Goal: Task Accomplishment & Management: Manage account settings

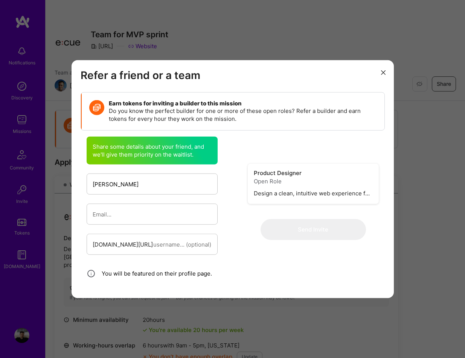
scroll to position [122, 0]
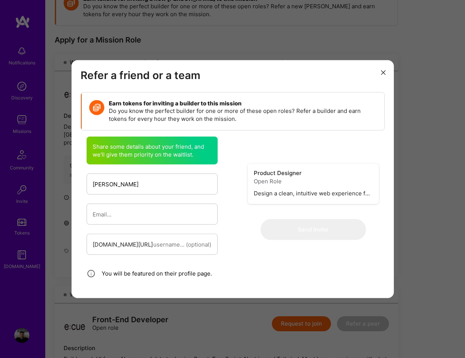
click at [384, 73] on icon "modal" at bounding box center [383, 72] width 5 height 5
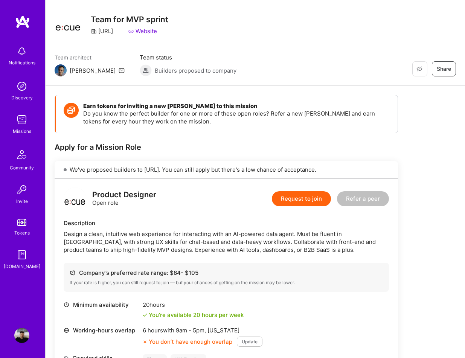
scroll to position [0, 0]
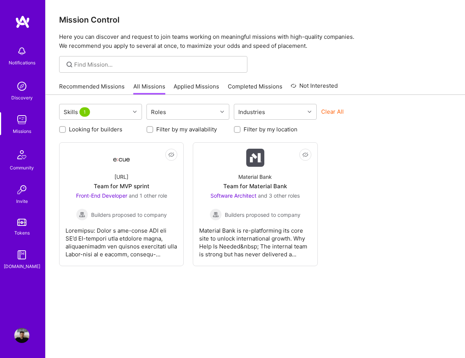
click at [181, 83] on link "Applied Missions" at bounding box center [197, 88] width 46 height 12
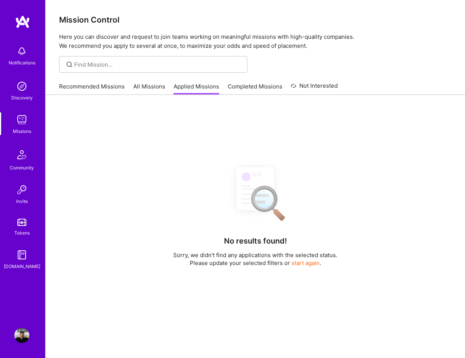
click at [84, 79] on div "Recommended Missions All Missions Applied Missions Completed Missions Not Inter…" at bounding box center [198, 86] width 279 height 16
click at [84, 84] on link "Recommended Missions" at bounding box center [92, 88] width 66 height 12
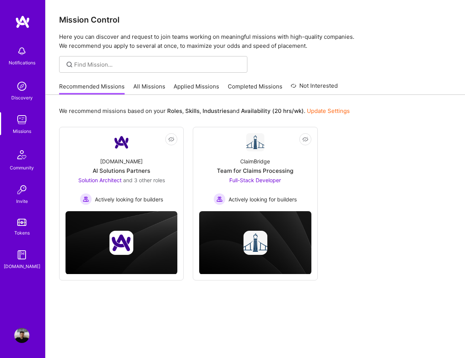
click at [24, 91] on img at bounding box center [21, 86] width 15 height 15
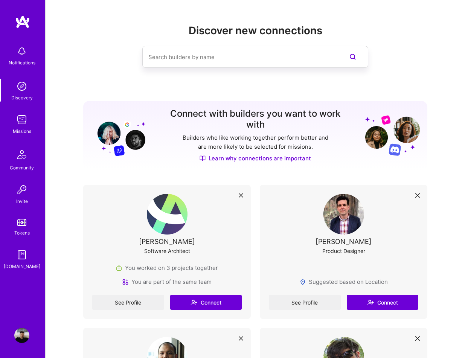
click at [20, 122] on img at bounding box center [21, 119] width 15 height 15
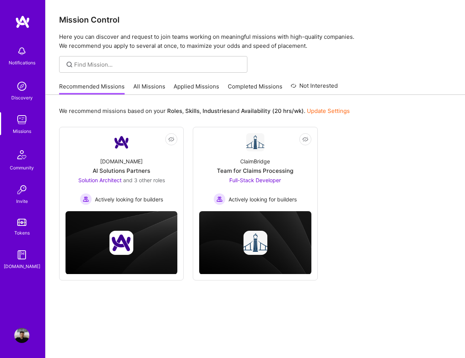
click at [145, 86] on link "All Missions" at bounding box center [149, 88] width 32 height 12
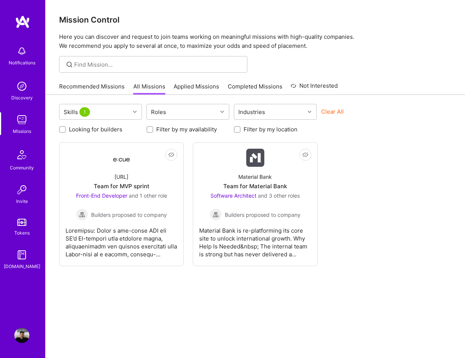
click at [99, 88] on link "Recommended Missions" at bounding box center [92, 88] width 66 height 12
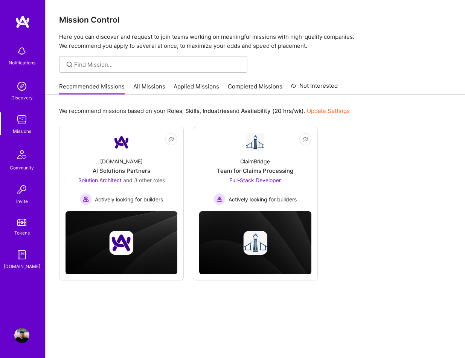
click at [24, 341] on img at bounding box center [21, 335] width 15 height 15
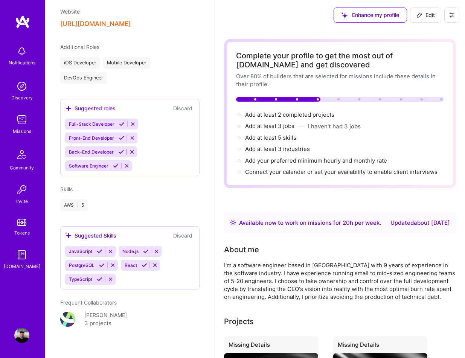
click at [18, 88] on img at bounding box center [21, 86] width 15 height 15
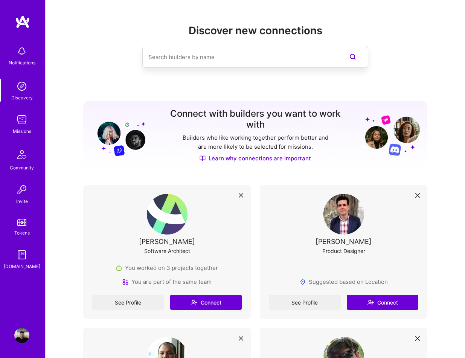
click at [21, 123] on img at bounding box center [21, 119] width 15 height 15
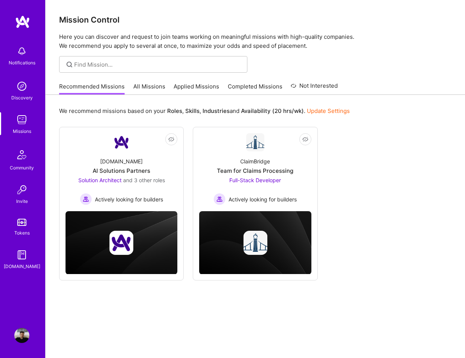
click at [145, 83] on link "All Missions" at bounding box center [149, 88] width 32 height 12
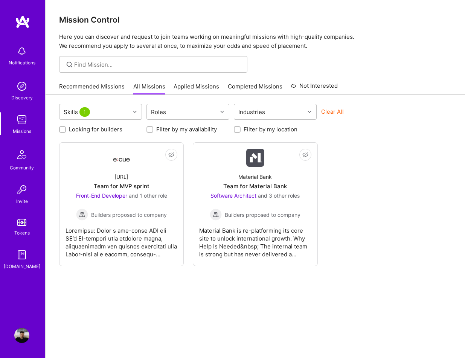
click at [184, 90] on link "Applied Missions" at bounding box center [197, 88] width 46 height 12
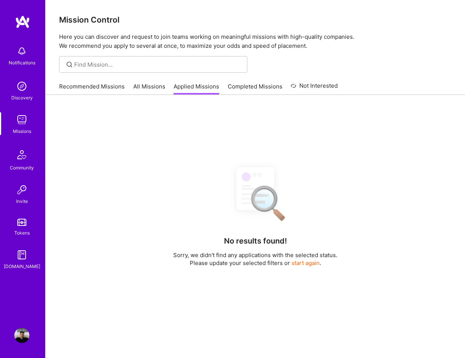
click at [234, 91] on link "Completed Missions" at bounding box center [255, 88] width 55 height 12
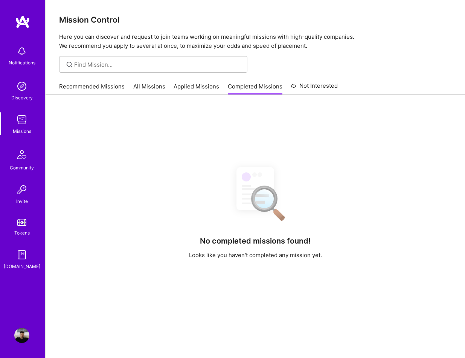
click at [307, 89] on link "Not Interested" at bounding box center [314, 88] width 47 height 14
click at [86, 87] on link "Recommended Missions" at bounding box center [92, 88] width 66 height 12
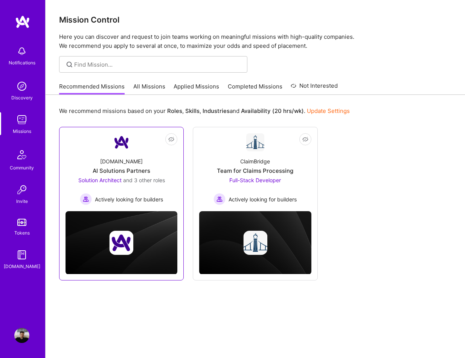
click at [117, 168] on div "AI Solutions Partners" at bounding box center [122, 171] width 58 height 8
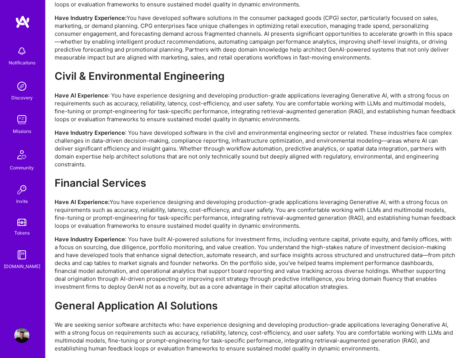
scroll to position [1612, 0]
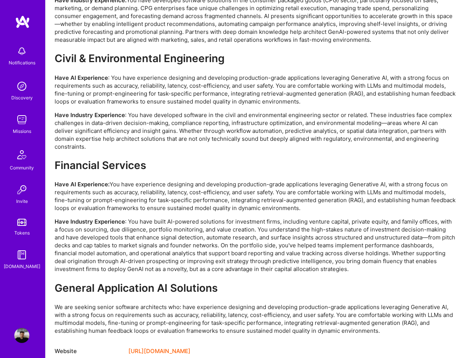
click at [20, 263] on div "[DOMAIN_NAME]" at bounding box center [22, 266] width 37 height 8
